Goal: Information Seeking & Learning: Learn about a topic

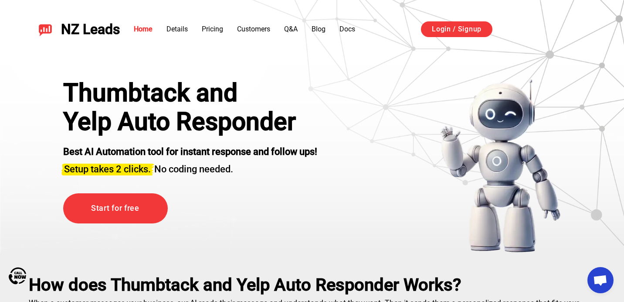
click at [68, 120] on h1 "Yelp Auto Responder" at bounding box center [190, 121] width 254 height 29
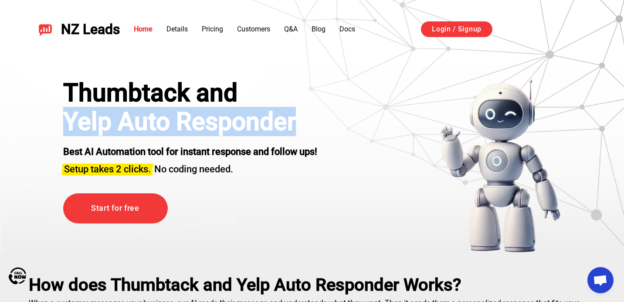
drag, startPoint x: 68, startPoint y: 121, endPoint x: 350, endPoint y: 128, distance: 282.2
click at [350, 128] on div "Thumbtack and Yelp Auto Responder Best AI Automation tool for instant response …" at bounding box center [312, 165] width 542 height 174
copy h1 "Yelp Auto Responder"
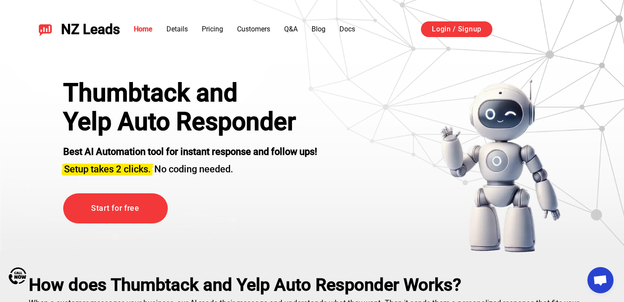
click at [194, 157] on h2 "Best AI Automation tool for instant response and follow ups!" at bounding box center [190, 151] width 254 height 13
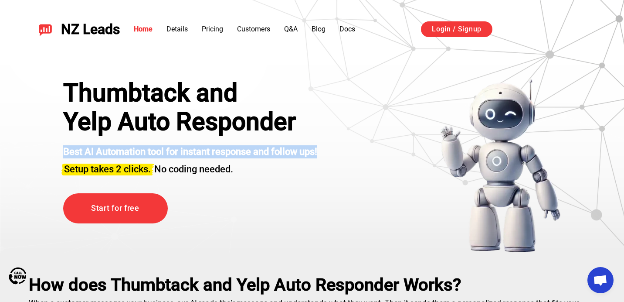
click at [194, 157] on h2 "Best AI Automation tool for instant response and follow ups!" at bounding box center [190, 151] width 254 height 13
click at [247, 161] on h3 "Setup takes 2 clicks. No coding needed." at bounding box center [190, 166] width 254 height 17
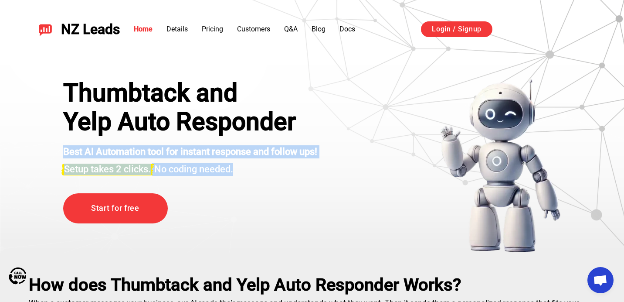
drag, startPoint x: 245, startPoint y: 167, endPoint x: 43, endPoint y: 149, distance: 202.2
click at [43, 149] on div "Thumbtack and Yelp Auto Responder Best AI Automation tool for instant response …" at bounding box center [312, 165] width 542 height 174
copy div "Best AI Automation tool for instant response and follow ups! Setup takes 2 clic…"
click at [245, 154] on strong "Best AI Automation tool for instant response and follow ups!" at bounding box center [190, 151] width 254 height 11
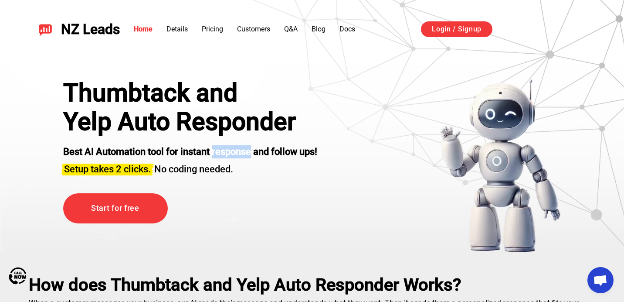
click at [245, 154] on strong "Best AI Automation tool for instant response and follow ups!" at bounding box center [190, 151] width 254 height 11
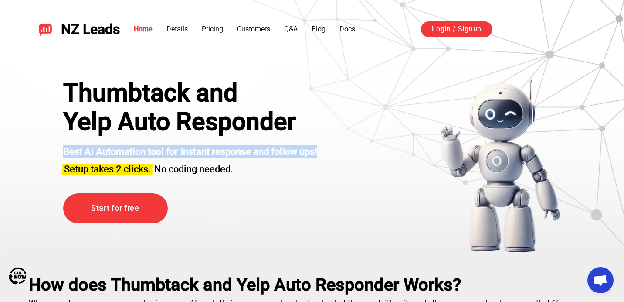
click at [245, 154] on strong "Best AI Automation tool for instant response and follow ups!" at bounding box center [190, 151] width 254 height 11
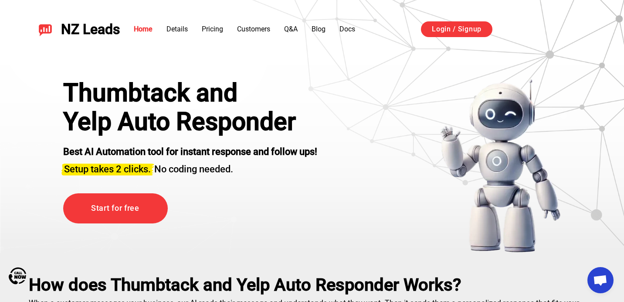
click at [151, 96] on div "Thumbtack and" at bounding box center [190, 92] width 254 height 29
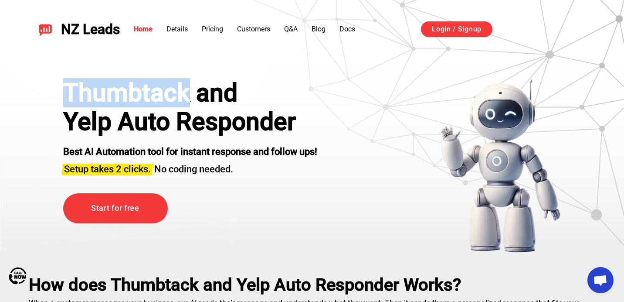
click at [151, 96] on div "Thumbtack and" at bounding box center [190, 92] width 254 height 29
copy div "Thumbtack"
